Goal: Task Accomplishment & Management: Manage account settings

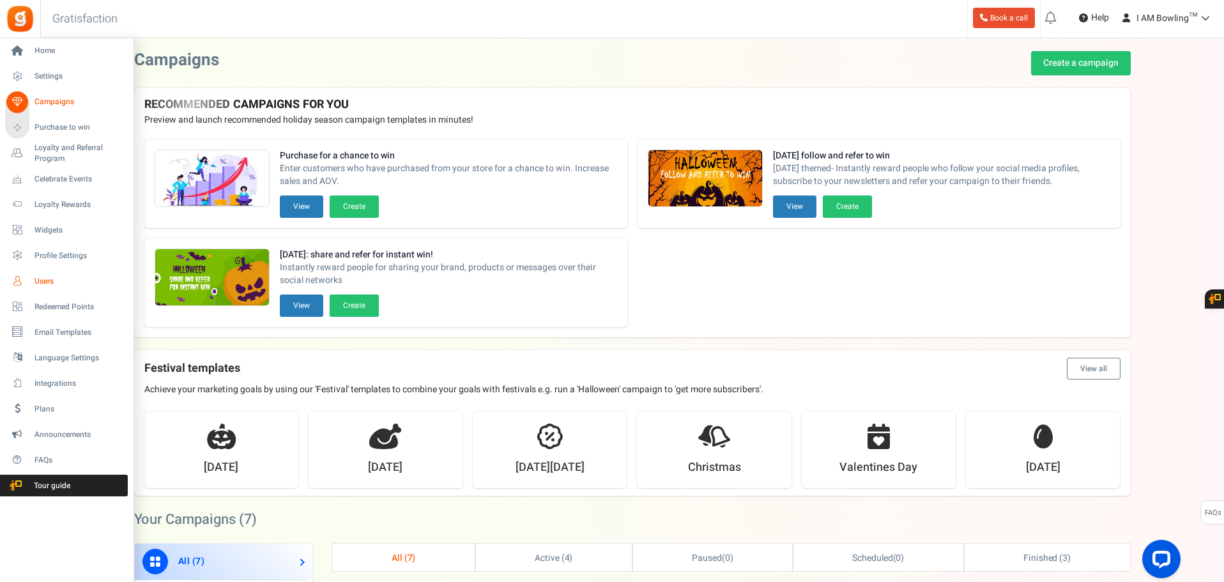
click at [54, 285] on span "Users" at bounding box center [79, 281] width 89 height 11
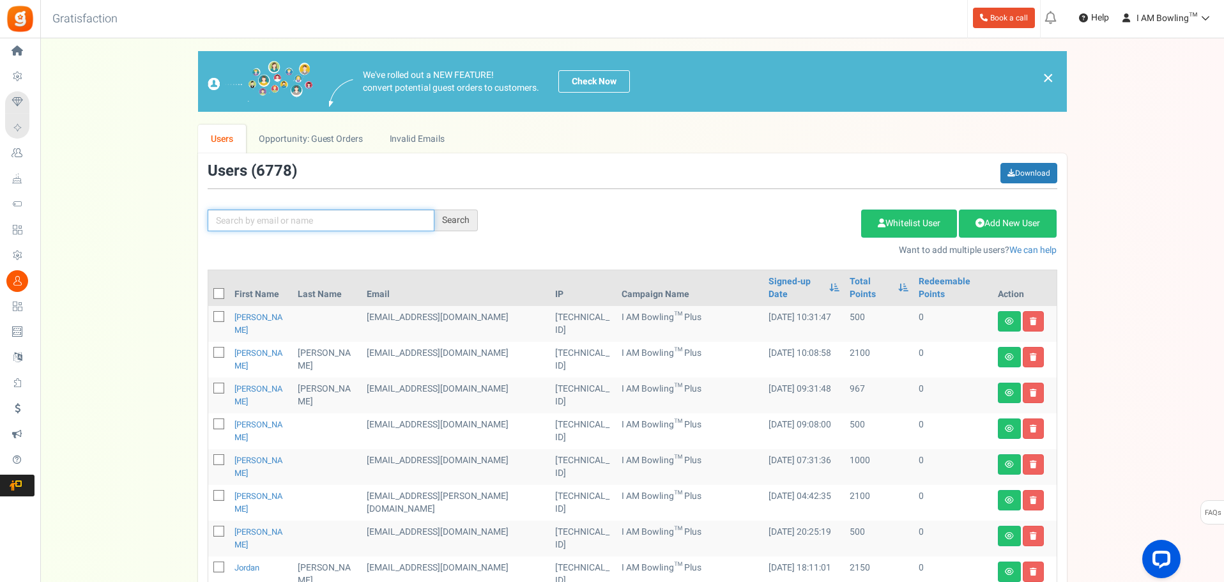
click at [322, 222] on input "text" at bounding box center [321, 221] width 227 height 22
paste input "[EMAIL_ADDRESS][DOMAIN_NAME]"
type input "[EMAIL_ADDRESS][DOMAIN_NAME]"
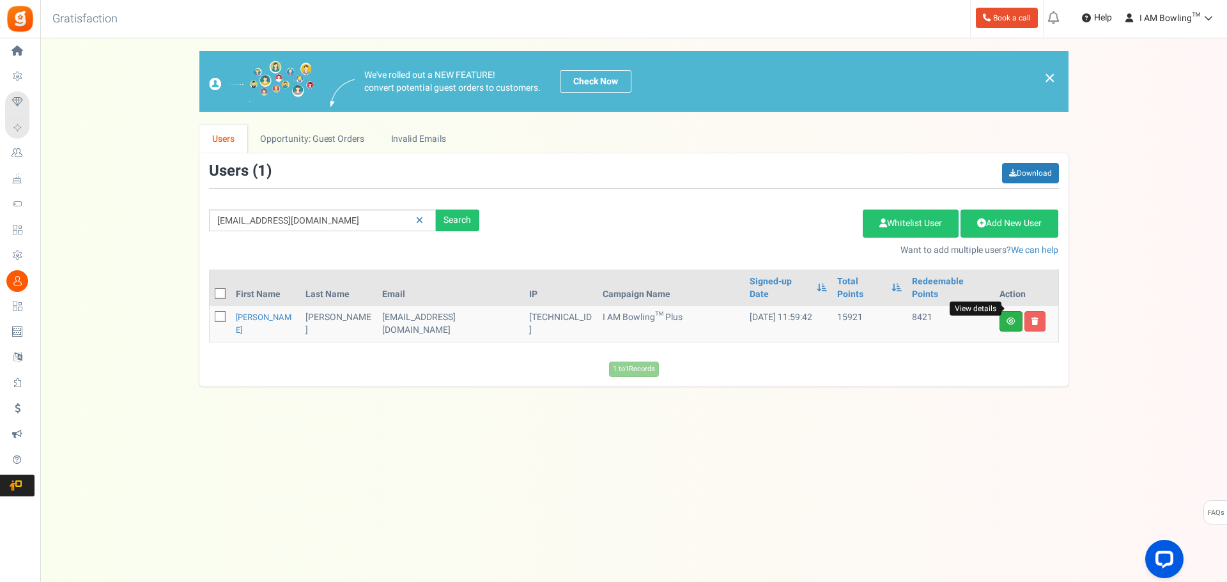
click at [1008, 318] on icon at bounding box center [1010, 322] width 9 height 8
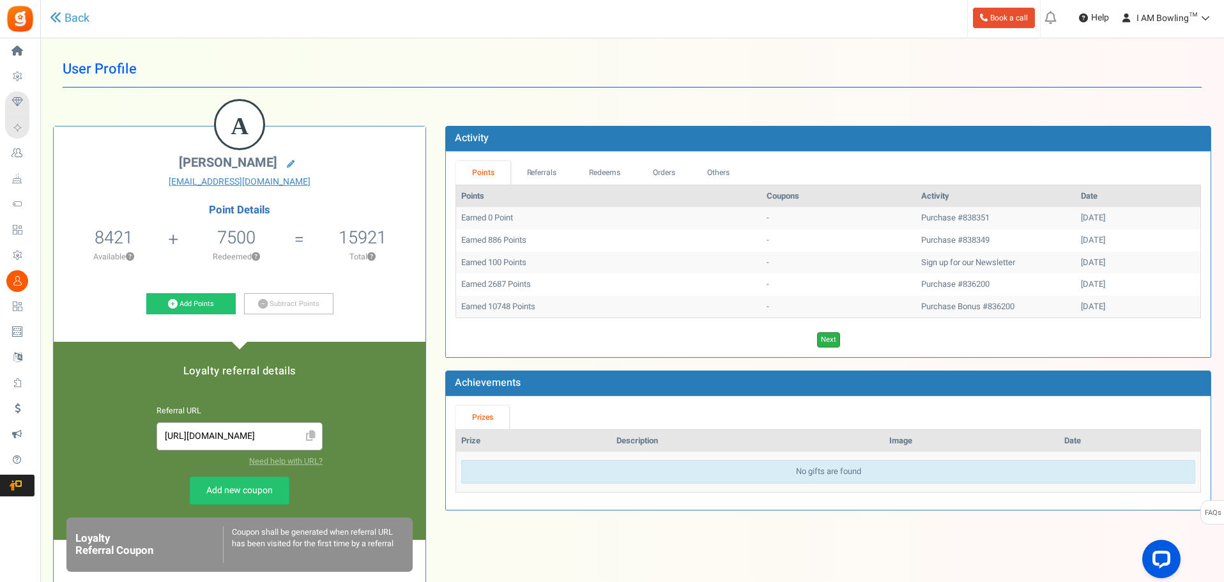
click at [830, 339] on link "Next" at bounding box center [828, 339] width 23 height 15
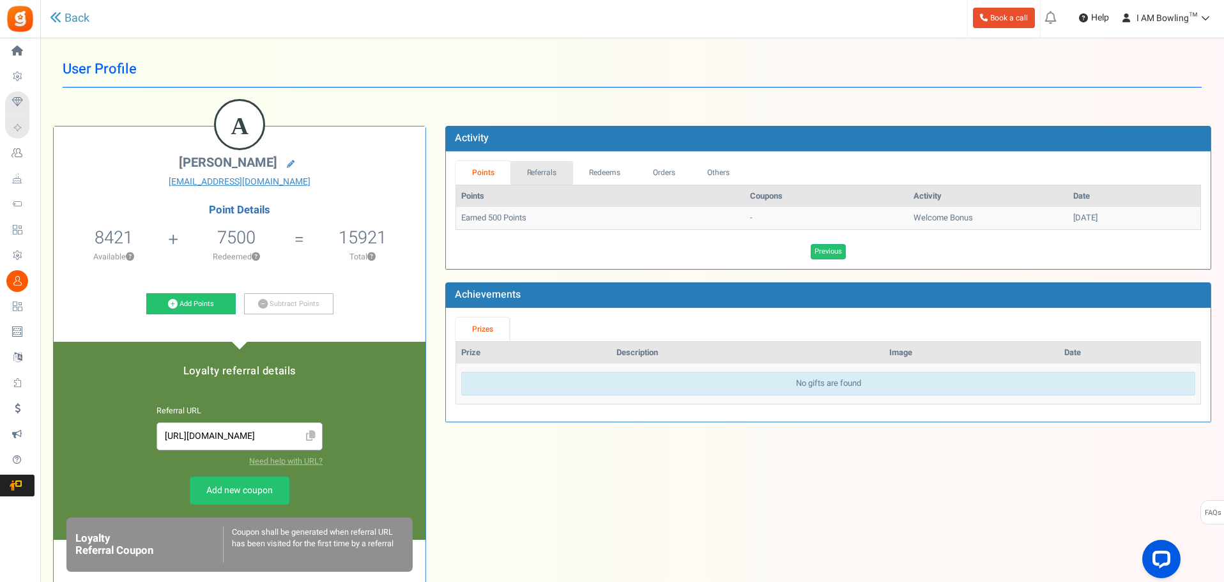
click at [542, 175] on link "Referrals" at bounding box center [542, 173] width 63 height 24
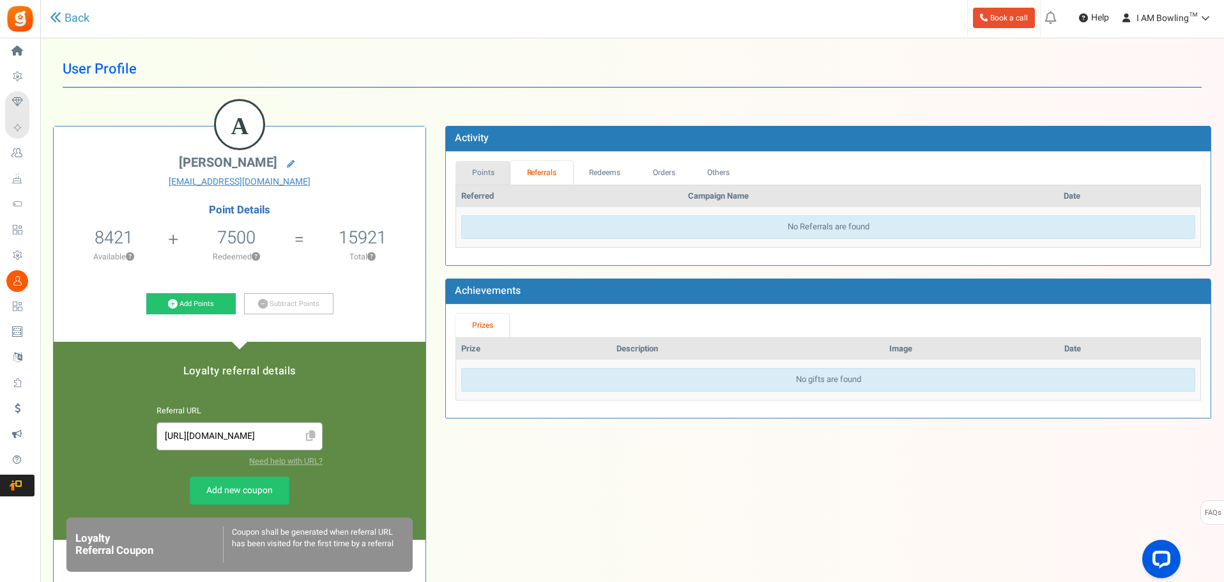
click at [488, 175] on link "Points" at bounding box center [483, 173] width 55 height 24
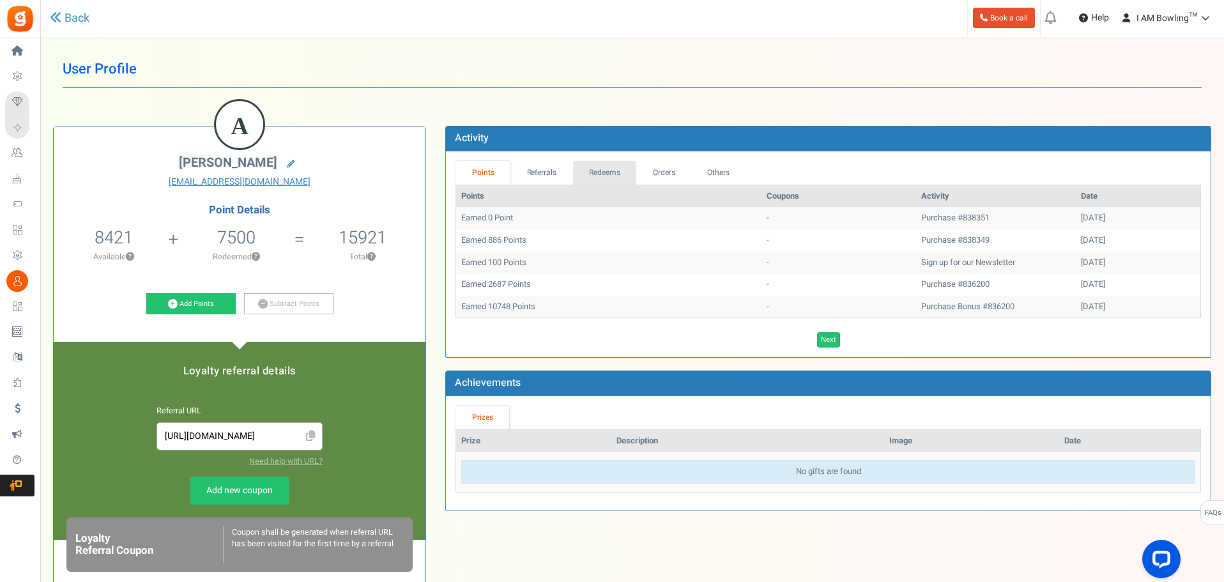
click at [591, 165] on link "Redeems" at bounding box center [605, 173] width 64 height 24
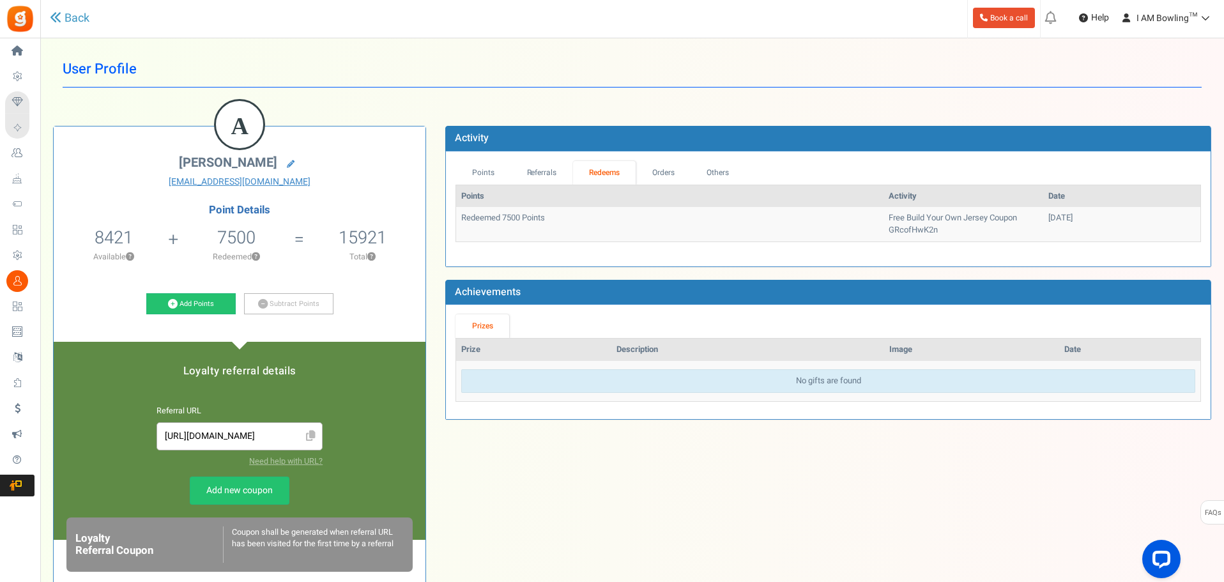
click at [751, 172] on ul "Points Referrals Redeems Orders Others" at bounding box center [829, 173] width 746 height 24
click at [679, 169] on link "Orders" at bounding box center [663, 173] width 55 height 24
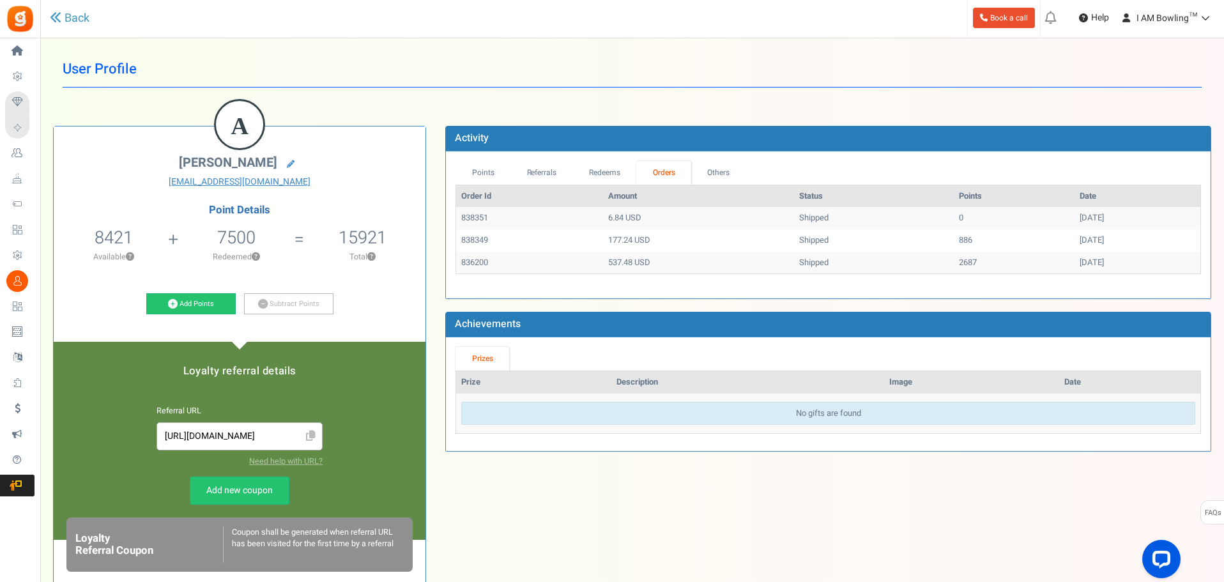
click at [758, 170] on ul "Points Referrals Redeems Orders Others" at bounding box center [829, 173] width 746 height 24
click at [732, 172] on link "Others" at bounding box center [718, 173] width 55 height 24
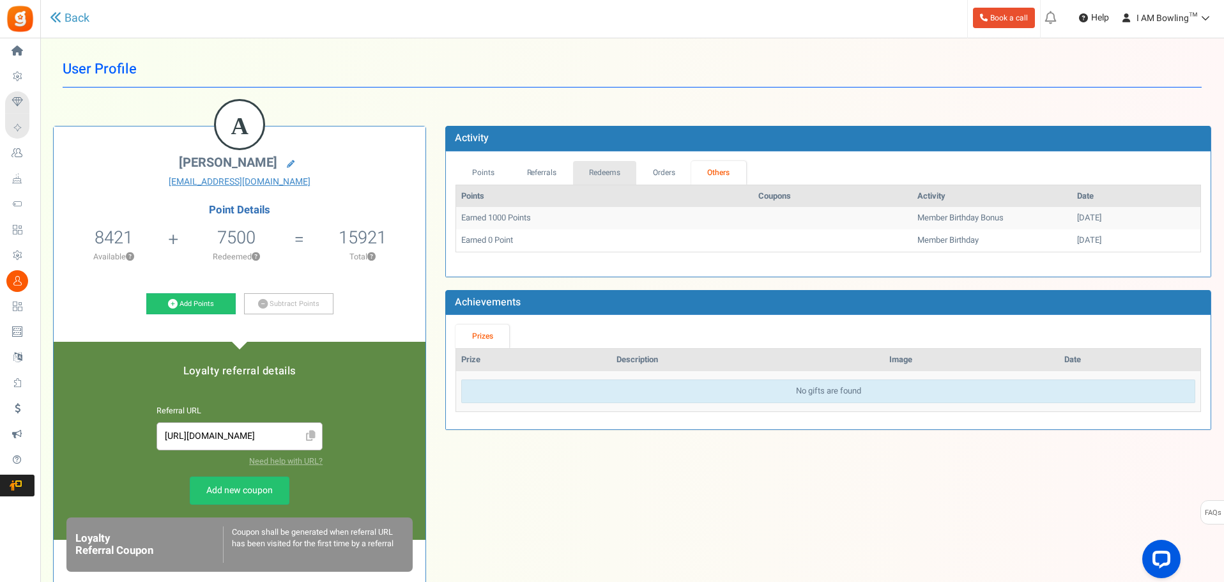
click at [581, 178] on link "Redeems" at bounding box center [605, 173] width 64 height 24
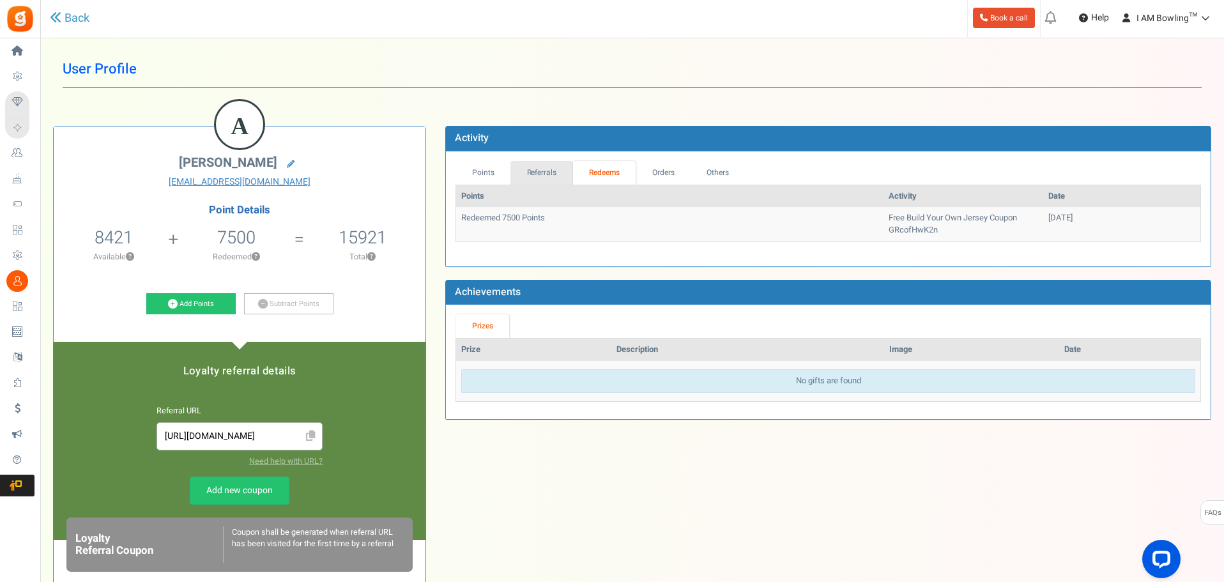
click at [541, 178] on link "Referrals" at bounding box center [542, 173] width 63 height 24
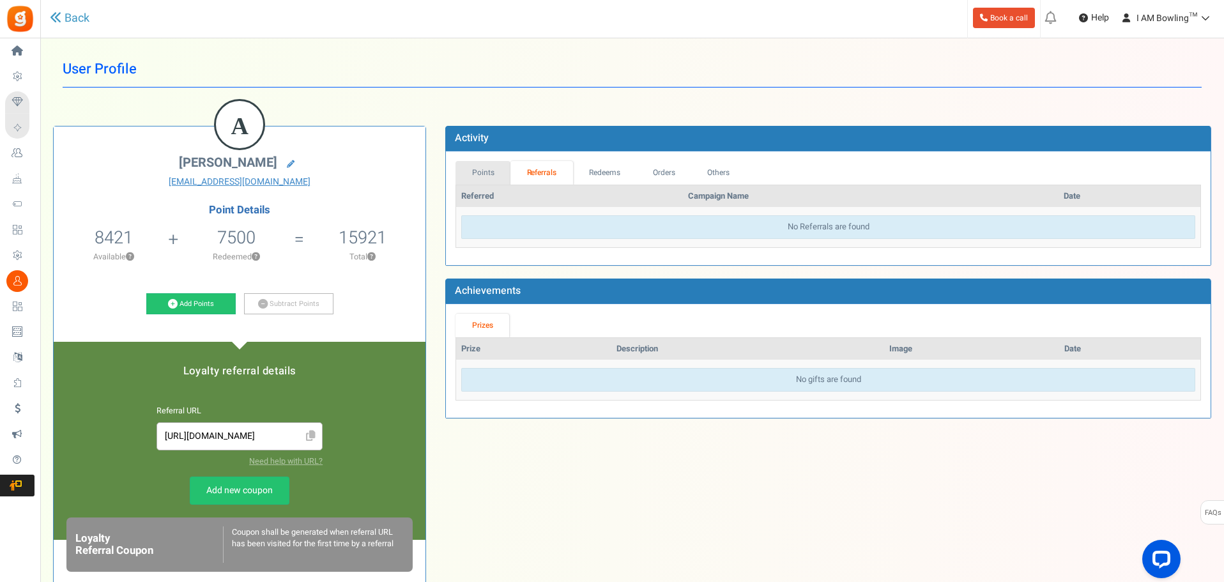
click at [492, 173] on link "Points" at bounding box center [483, 173] width 55 height 24
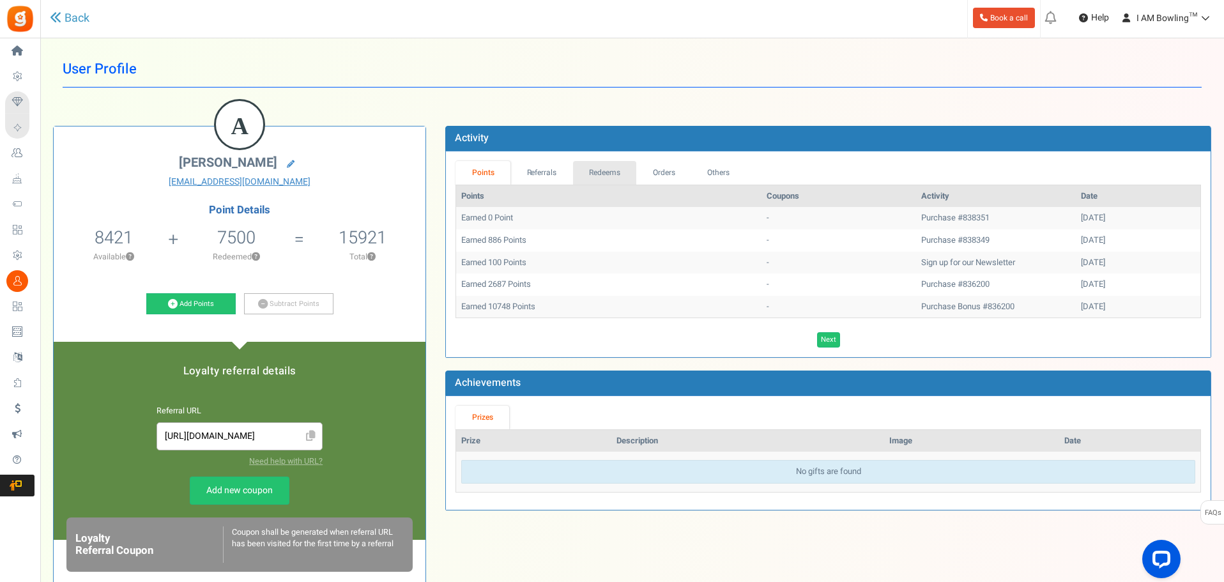
click at [626, 173] on link "Redeems" at bounding box center [605, 173] width 64 height 24
